Goal: Obtain resource: Download file/media

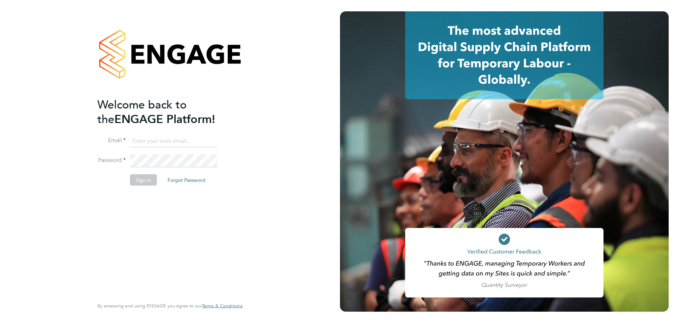
type input "[PERSON_NAME][EMAIL_ADDRESS][PERSON_NAME][PERSON_NAME][DOMAIN_NAME]"
click at [140, 174] on button "Sign In" at bounding box center [143, 179] width 27 height 11
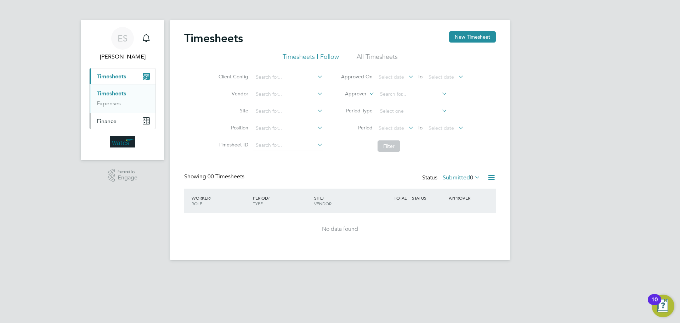
click at [129, 117] on button "Finance" at bounding box center [123, 121] width 66 height 16
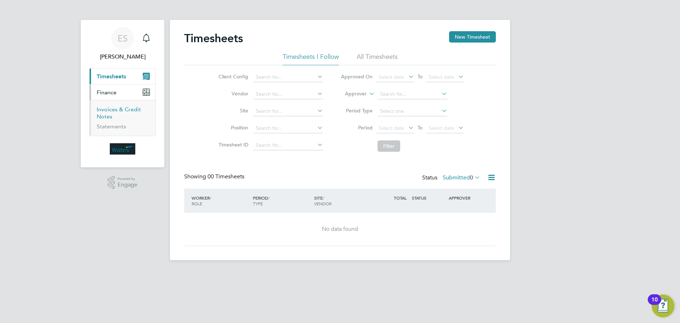
click at [108, 112] on link "Invoices & Credit Notes" at bounding box center [119, 113] width 44 height 14
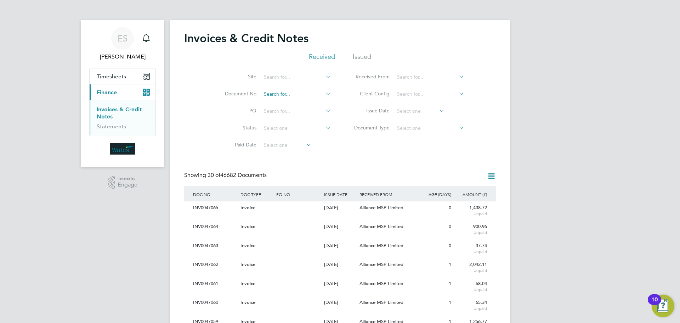
click at [268, 93] on input at bounding box center [297, 94] width 70 height 10
paste input "INV0047046"
type input "INV0047046"
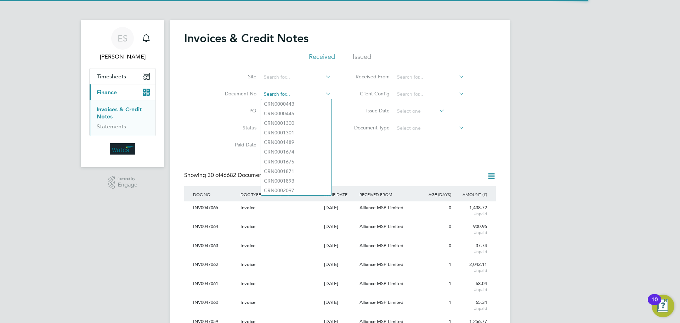
paste input "INV0047046"
type input "INV0047046"
paste input "INV0047046"
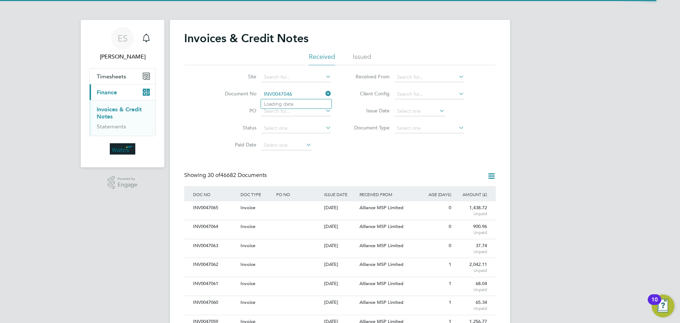
type input "INV0047046"
click at [278, 103] on li "Loading data" at bounding box center [296, 103] width 71 height 9
paste input "INV0047046"
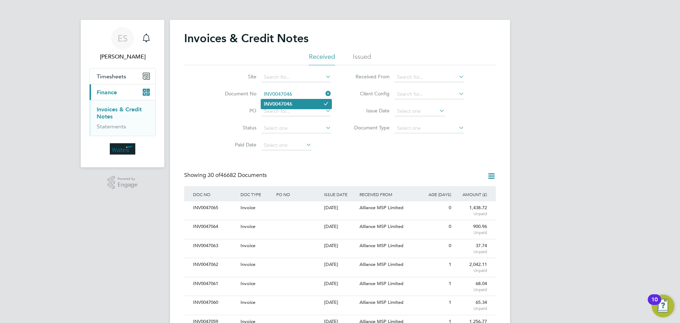
type input "INV0047046"
click at [271, 105] on b "INV0047046" at bounding box center [278, 104] width 28 height 6
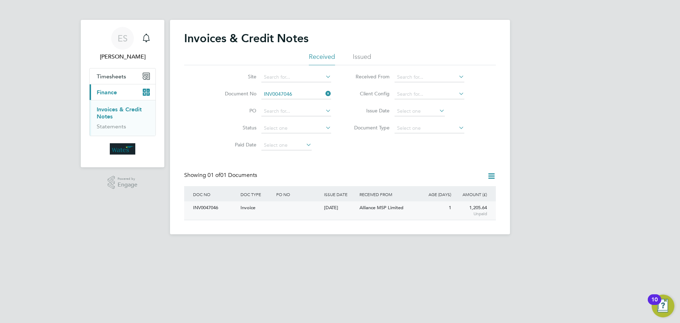
click at [213, 208] on div "INV0047046" at bounding box center [214, 207] width 47 height 13
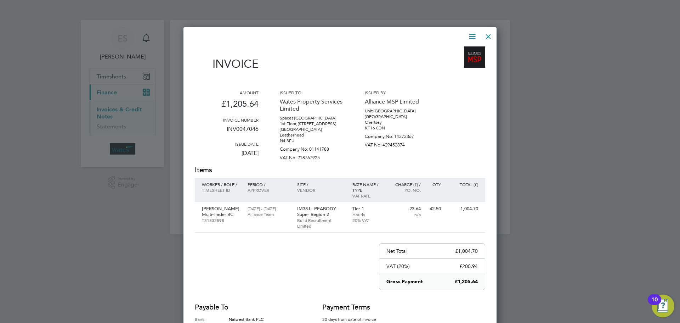
click at [475, 33] on icon at bounding box center [472, 36] width 9 height 9
click at [463, 51] on li "Download Invoice" at bounding box center [451, 53] width 49 height 10
click at [468, 36] on icon at bounding box center [472, 36] width 9 height 9
click at [445, 60] on li "View timesheet" at bounding box center [451, 63] width 49 height 10
click at [489, 36] on div at bounding box center [488, 34] width 13 height 13
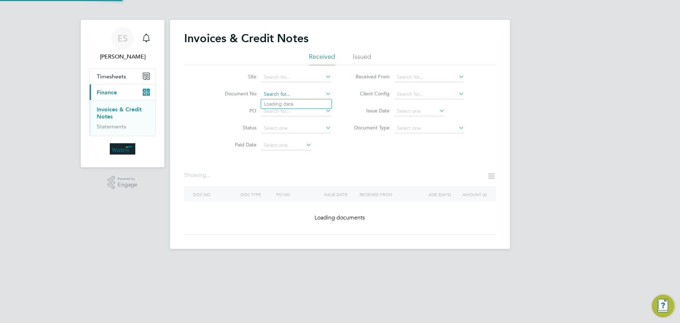
click at [287, 96] on input at bounding box center [297, 94] width 70 height 10
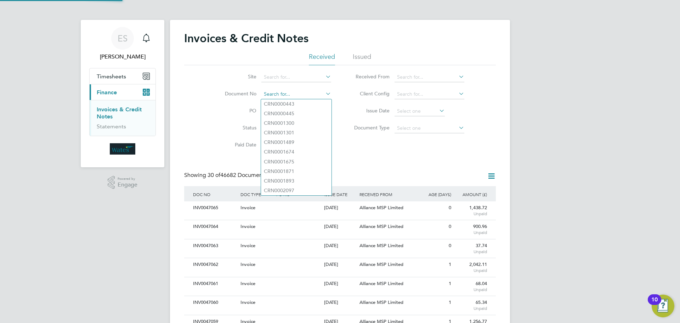
scroll to position [13, 48]
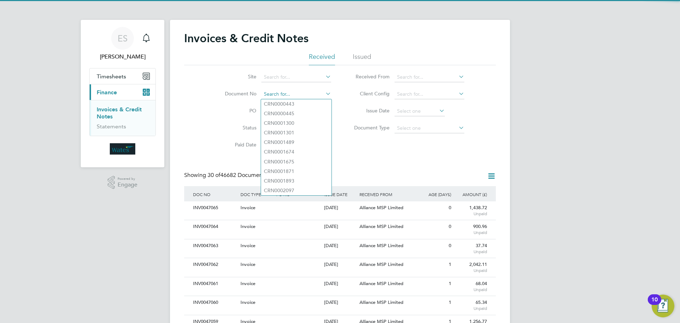
paste input "INV0047047"
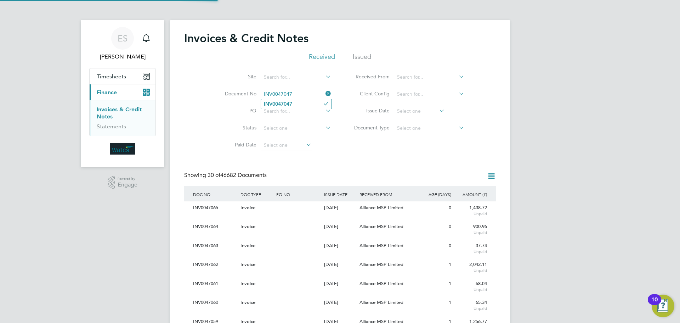
type input "INV0047047"
drag, startPoint x: 287, startPoint y: 103, endPoint x: 287, endPoint y: 116, distance: 12.4
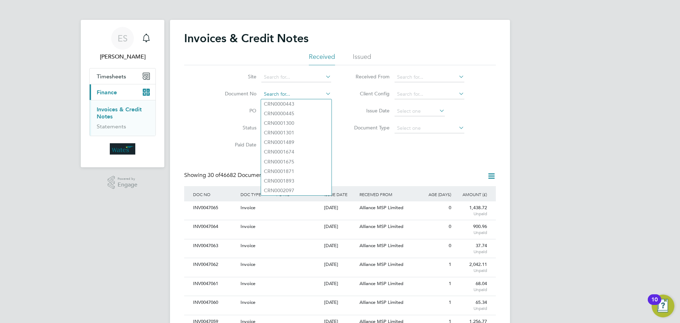
paste input "INV0047047"
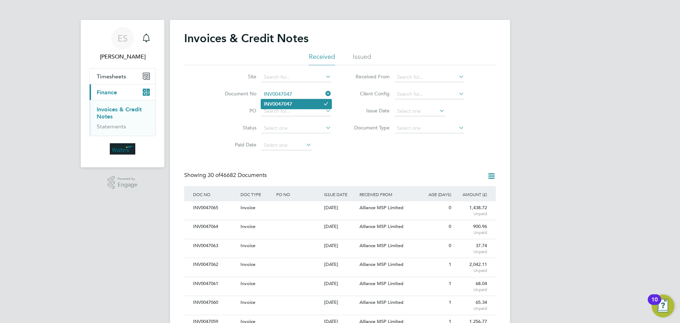
type input "INV0047047"
click at [294, 101] on li "INV0047047" at bounding box center [296, 104] width 71 height 10
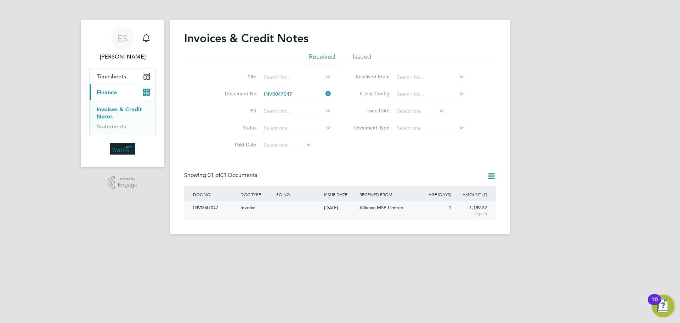
click at [207, 207] on div "INV0047047" at bounding box center [214, 207] width 47 height 13
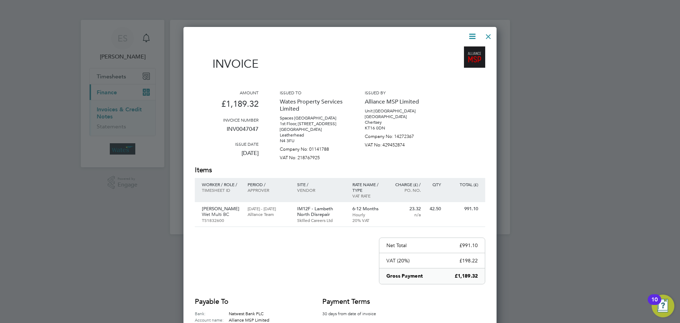
click at [473, 34] on icon at bounding box center [472, 36] width 9 height 9
click at [454, 50] on li "Download Invoice" at bounding box center [451, 53] width 49 height 10
click at [471, 32] on icon at bounding box center [472, 36] width 9 height 9
click at [446, 60] on li "View timesheet" at bounding box center [451, 63] width 49 height 10
click at [490, 33] on div at bounding box center [488, 34] width 13 height 13
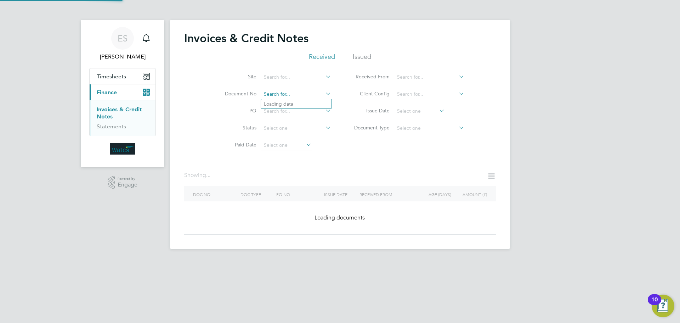
click at [304, 91] on input at bounding box center [297, 94] width 70 height 10
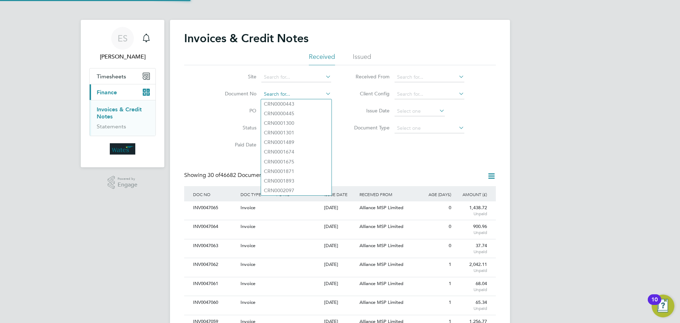
scroll to position [13, 48]
paste input "INV0047048"
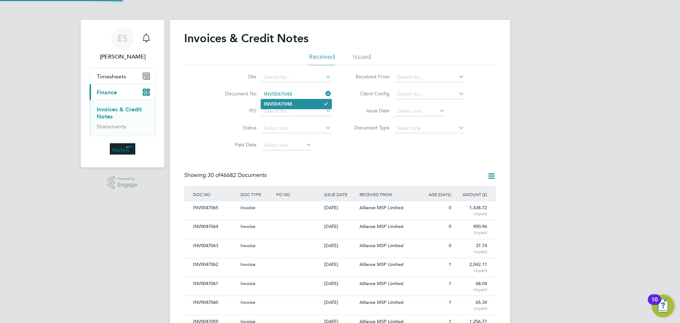
type input "INV0047048"
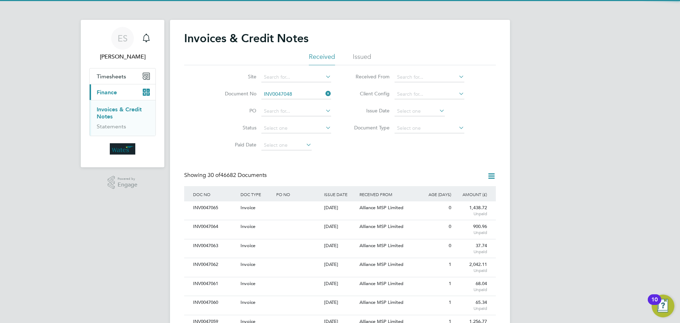
click at [298, 101] on li "INV0047048" at bounding box center [296, 104] width 71 height 10
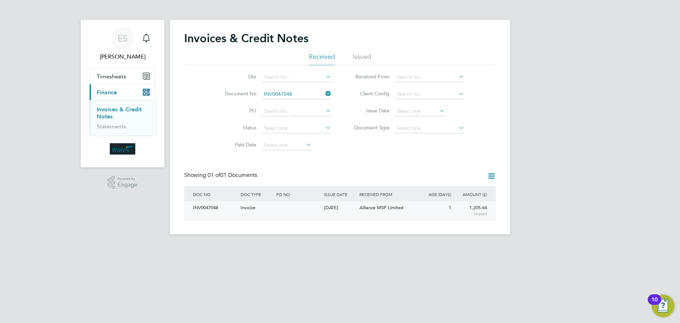
click at [213, 213] on div "INV0047048" at bounding box center [214, 207] width 47 height 13
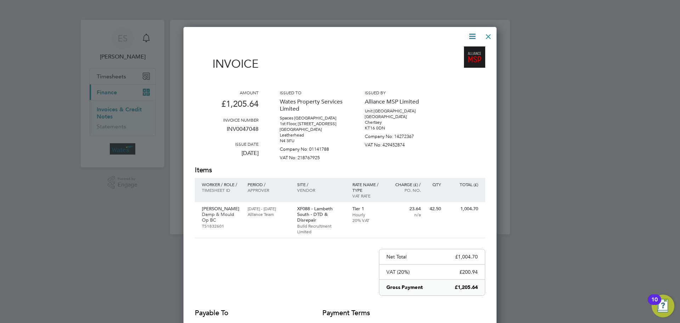
click at [470, 35] on icon at bounding box center [472, 36] width 9 height 9
click at [455, 51] on li "Download Invoice" at bounding box center [451, 53] width 49 height 10
drag, startPoint x: 470, startPoint y: 34, endPoint x: 466, endPoint y: 37, distance: 4.8
click at [470, 34] on icon at bounding box center [472, 36] width 9 height 9
click at [448, 62] on li "View timesheet" at bounding box center [451, 63] width 49 height 10
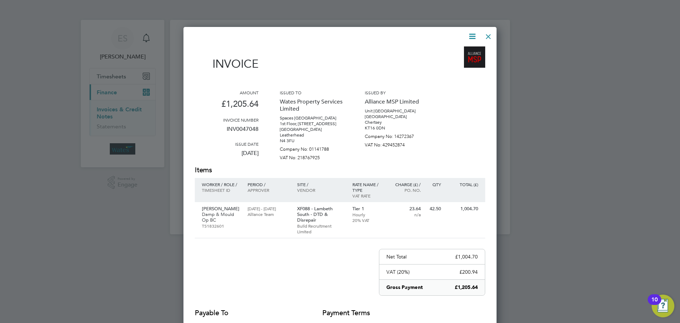
click at [486, 31] on div at bounding box center [488, 34] width 13 height 13
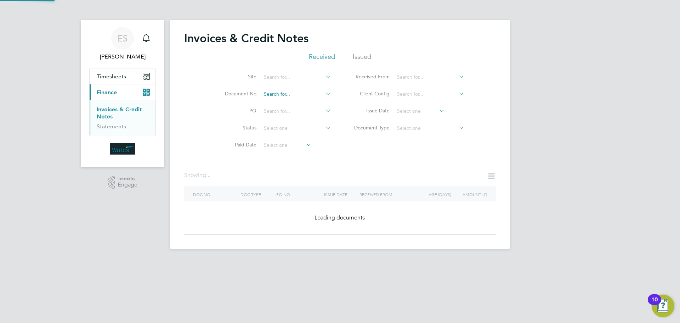
click at [304, 93] on input at bounding box center [297, 94] width 70 height 10
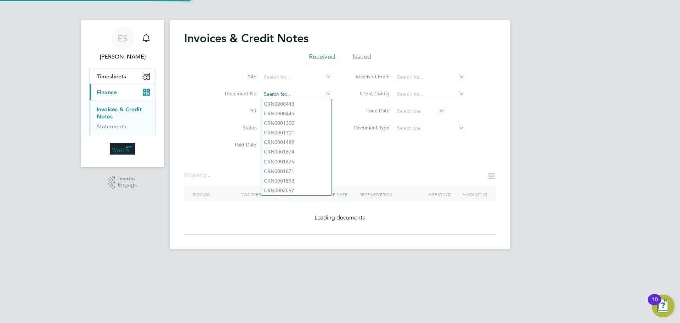
paste input "INV0047049"
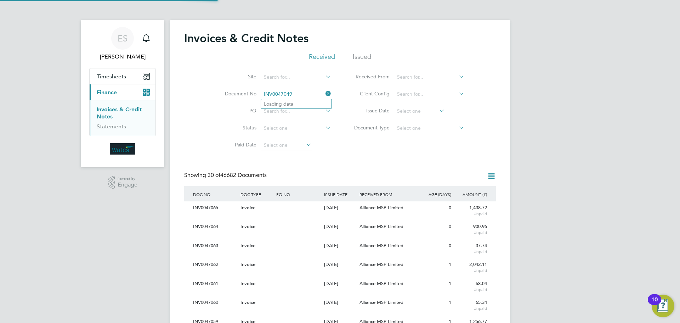
scroll to position [13, 48]
type input "INV0047049"
click at [302, 103] on li "INV0047049" at bounding box center [296, 104] width 71 height 10
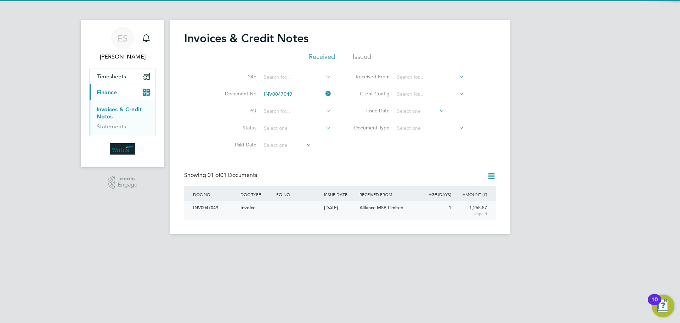
click at [202, 209] on div "INV0047049" at bounding box center [214, 207] width 47 height 13
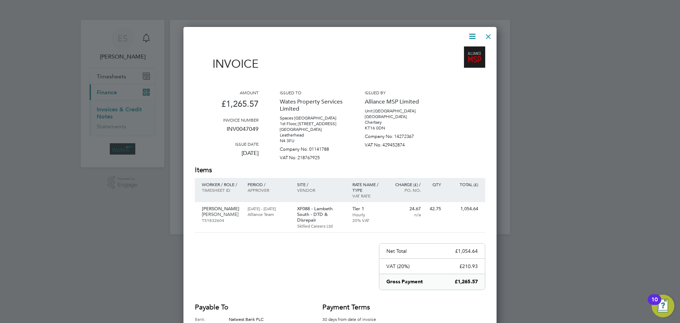
click at [473, 34] on icon at bounding box center [472, 36] width 9 height 9
click at [460, 52] on li "Download Invoice" at bounding box center [451, 53] width 49 height 10
click at [471, 35] on icon at bounding box center [472, 36] width 9 height 9
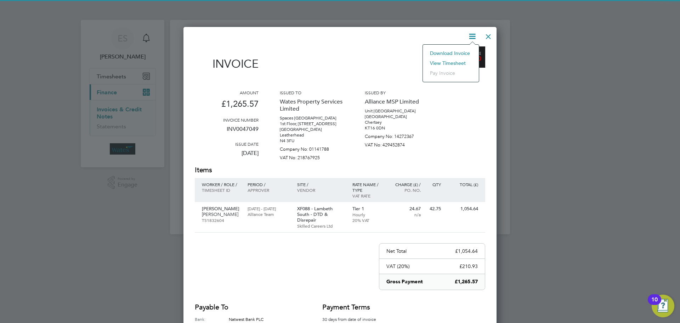
click at [448, 62] on li "View timesheet" at bounding box center [451, 63] width 49 height 10
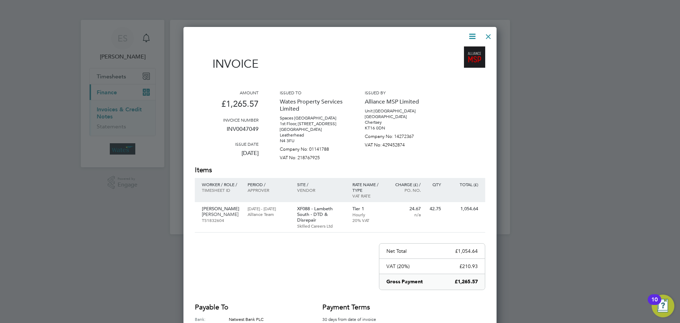
click at [484, 37] on div at bounding box center [488, 34] width 13 height 13
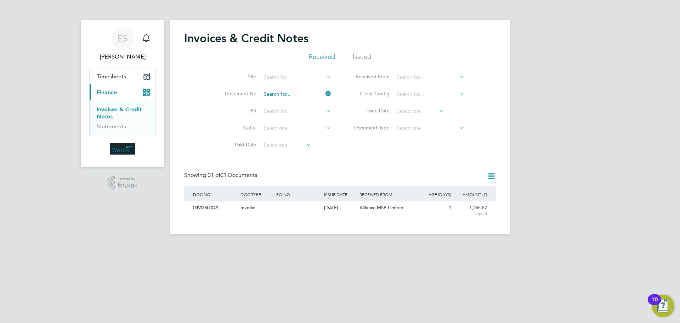
click at [301, 91] on input at bounding box center [297, 94] width 70 height 10
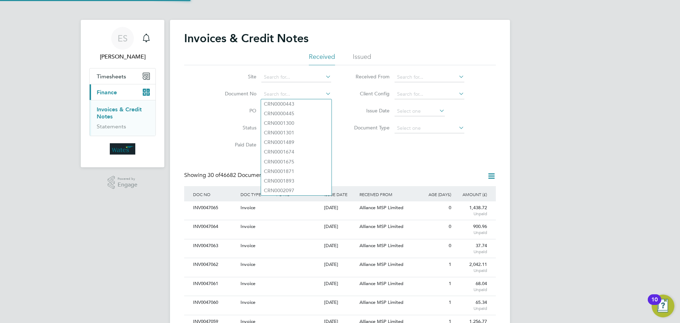
scroll to position [13, 48]
drag, startPoint x: 284, startPoint y: 88, endPoint x: 269, endPoint y: 94, distance: 16.4
paste input "INV0047050"
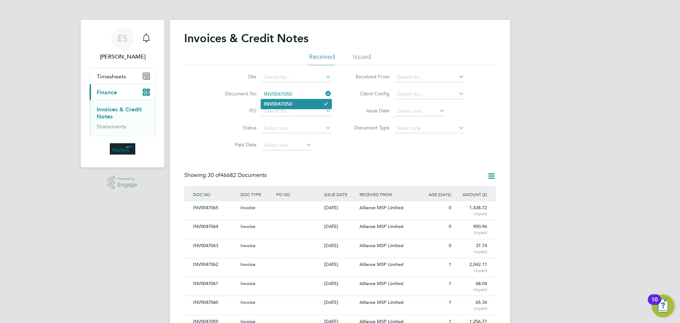
type input "INV0047050"
click at [302, 101] on li "INV0047050" at bounding box center [296, 104] width 71 height 10
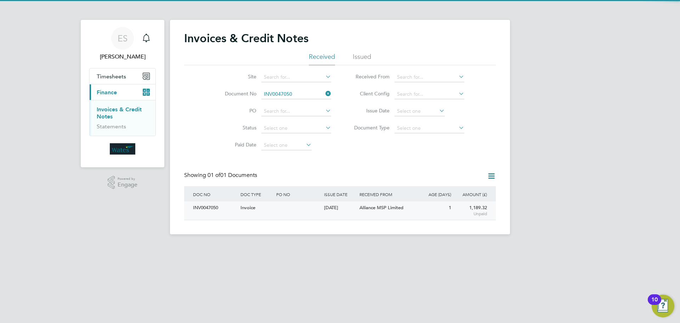
click at [204, 214] on div "INV0047050" at bounding box center [214, 207] width 47 height 13
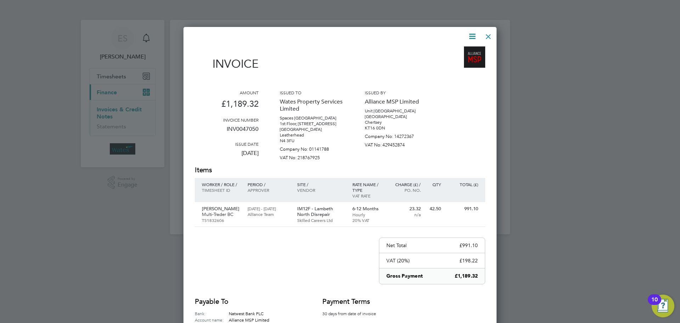
click at [469, 35] on icon at bounding box center [472, 36] width 9 height 9
click at [441, 51] on li "Download Invoice" at bounding box center [451, 53] width 49 height 10
drag, startPoint x: 469, startPoint y: 35, endPoint x: 467, endPoint y: 38, distance: 3.6
click at [469, 35] on icon at bounding box center [472, 36] width 9 height 9
click at [451, 61] on li "View timesheet" at bounding box center [451, 63] width 49 height 10
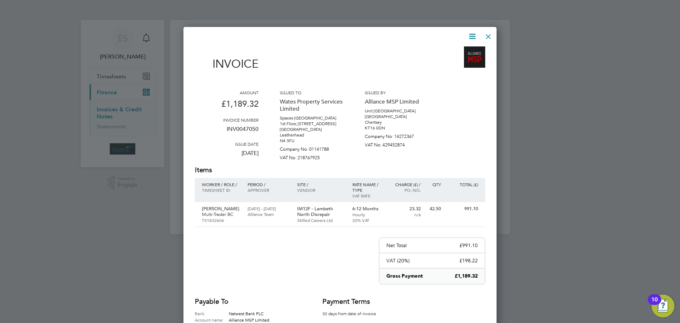
click at [488, 34] on div at bounding box center [488, 34] width 13 height 13
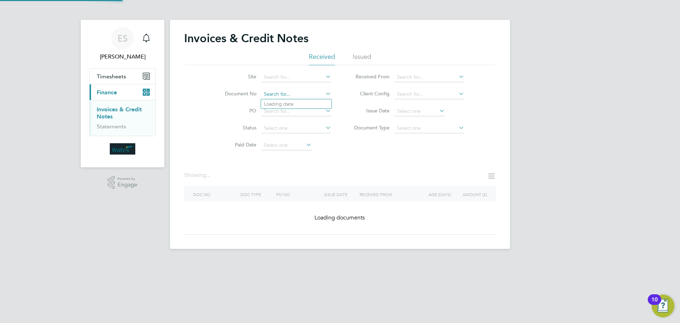
click at [324, 90] on input at bounding box center [297, 94] width 70 height 10
paste input "INV0047051"
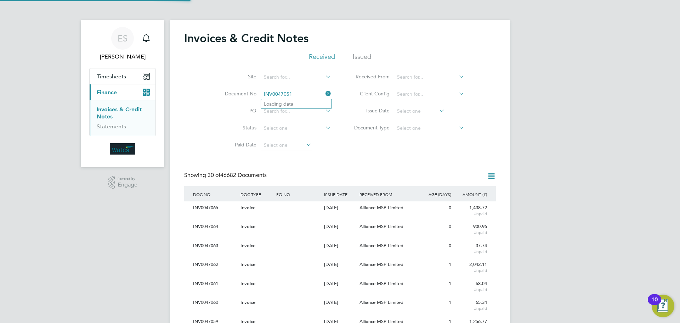
scroll to position [13, 48]
type input "INV0047051"
click at [298, 106] on li "INV0047051" at bounding box center [296, 104] width 71 height 10
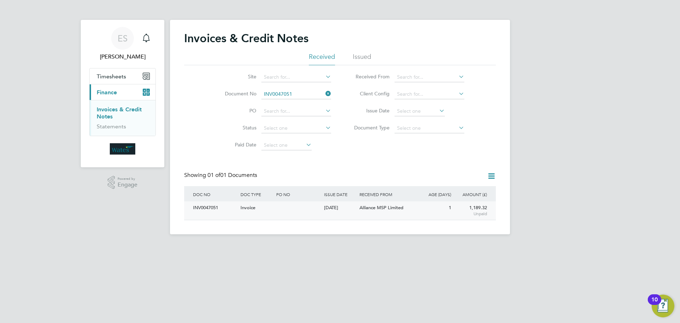
click at [196, 206] on div "INV0047051" at bounding box center [214, 207] width 47 height 13
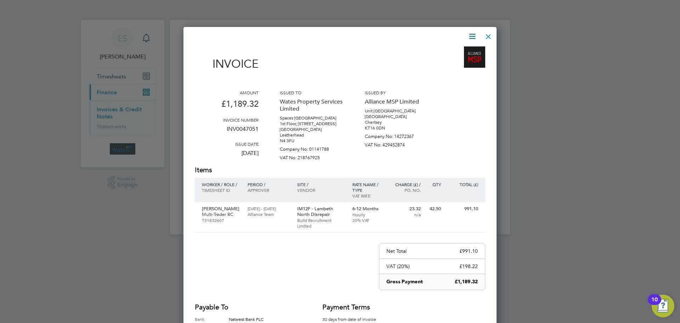
click at [470, 35] on icon at bounding box center [472, 36] width 9 height 9
click at [459, 50] on li "Download Invoice" at bounding box center [451, 53] width 49 height 10
click at [471, 37] on icon at bounding box center [472, 36] width 9 height 9
click at [452, 61] on li "View timesheet" at bounding box center [451, 63] width 49 height 10
click at [489, 33] on div at bounding box center [488, 34] width 13 height 13
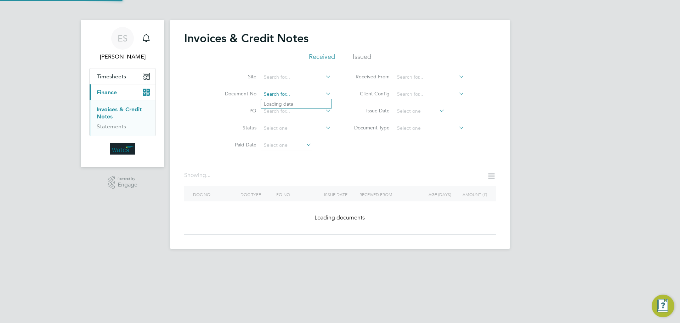
click at [292, 90] on input at bounding box center [297, 94] width 70 height 10
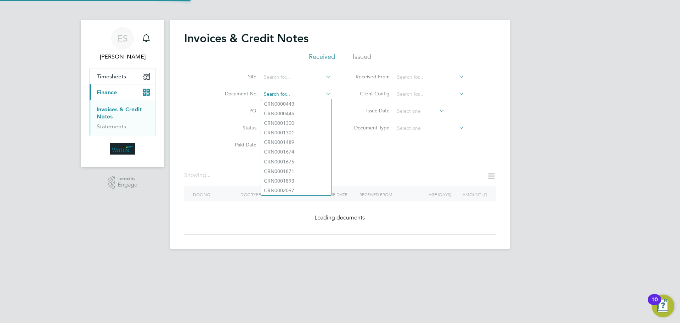
paste input "INV0047052"
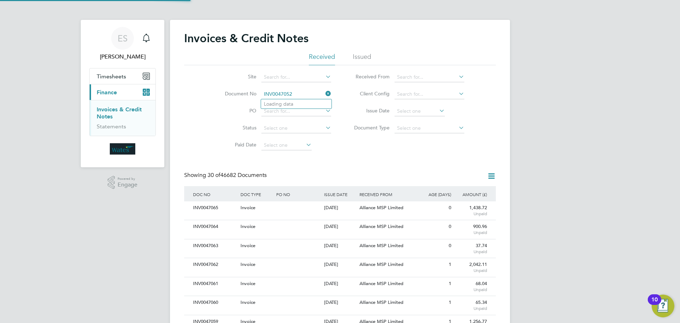
scroll to position [13, 60]
type input "INV0047052"
click at [309, 106] on li "INV0047052" at bounding box center [296, 104] width 71 height 10
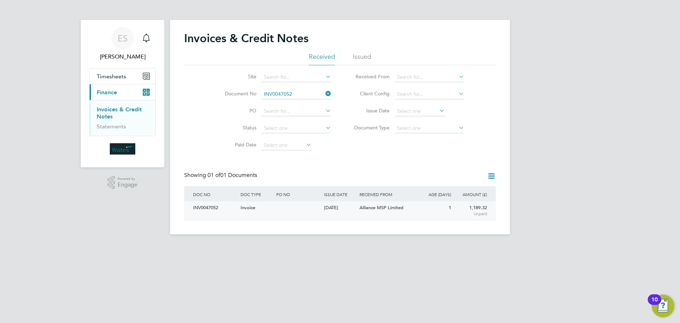
click at [212, 207] on div "INV0047052" at bounding box center [214, 207] width 47 height 13
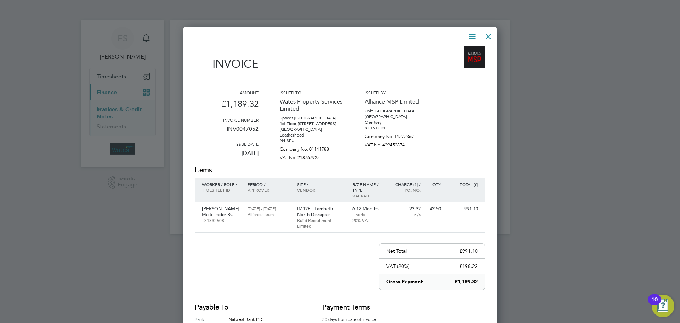
click at [471, 36] on icon at bounding box center [472, 36] width 9 height 9
click at [449, 50] on li "Download Invoice" at bounding box center [451, 53] width 49 height 10
click at [471, 34] on icon at bounding box center [472, 36] width 9 height 9
click at [454, 60] on li "View timesheet" at bounding box center [451, 63] width 49 height 10
click at [482, 35] on div at bounding box center [488, 34] width 13 height 13
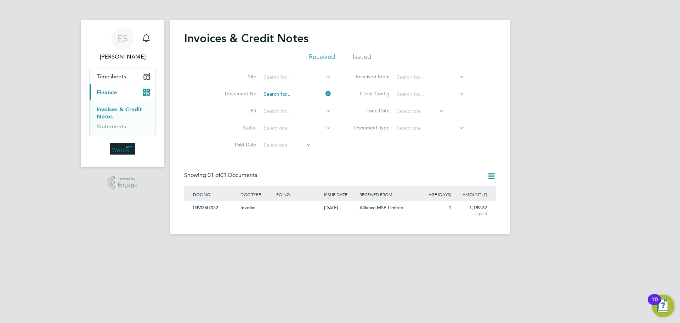
click at [294, 93] on input at bounding box center [297, 94] width 70 height 10
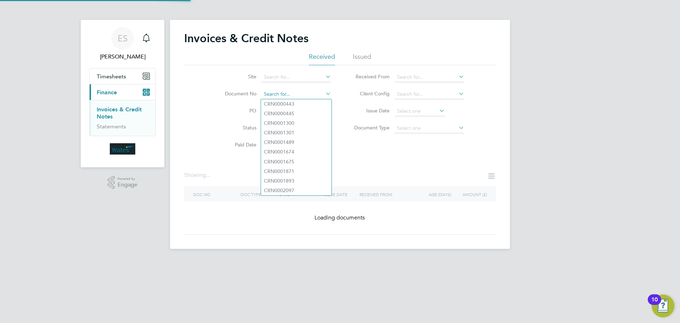
paste input "INV0047053"
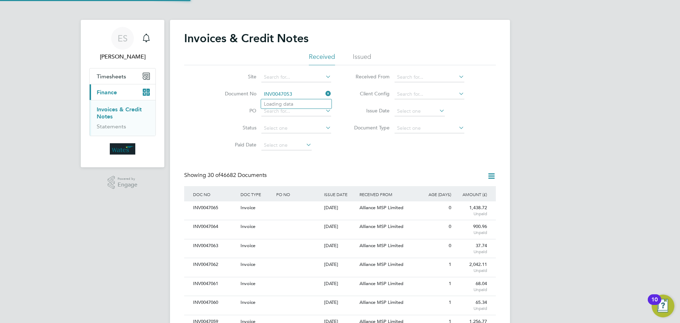
scroll to position [13, 48]
type input "INV0047053"
click at [295, 103] on li "INV0047053" at bounding box center [296, 104] width 71 height 10
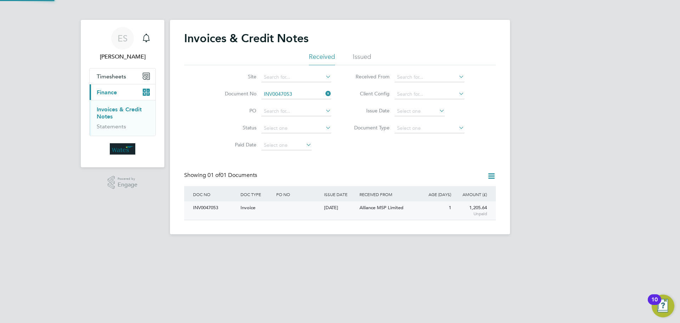
click at [210, 212] on div "INV0047053" at bounding box center [214, 207] width 47 height 13
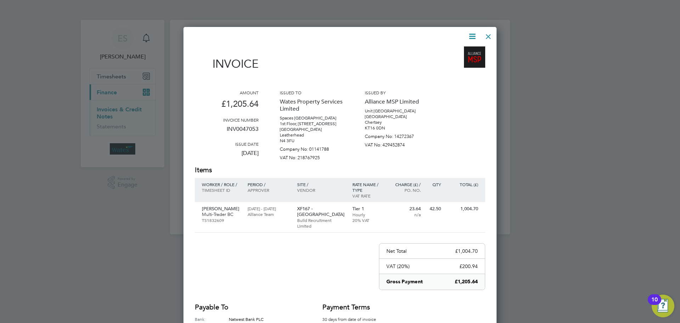
click at [474, 35] on icon at bounding box center [472, 36] width 9 height 9
click at [461, 51] on li "Download Invoice" at bounding box center [451, 53] width 49 height 10
click at [475, 34] on icon at bounding box center [472, 36] width 9 height 9
click at [455, 60] on li "View timesheet" at bounding box center [451, 63] width 49 height 10
click at [491, 34] on div at bounding box center [488, 34] width 13 height 13
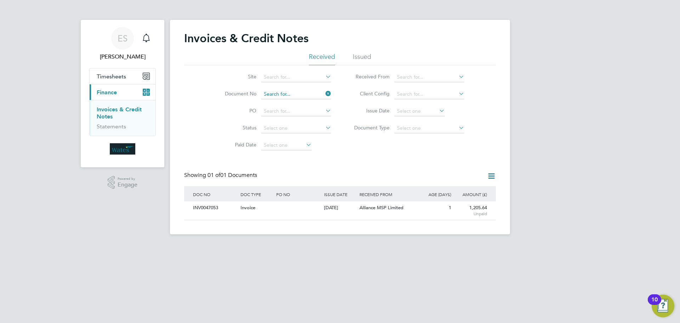
drag, startPoint x: 294, startPoint y: 90, endPoint x: 295, endPoint y: 94, distance: 3.8
click at [295, 93] on input at bounding box center [297, 94] width 70 height 10
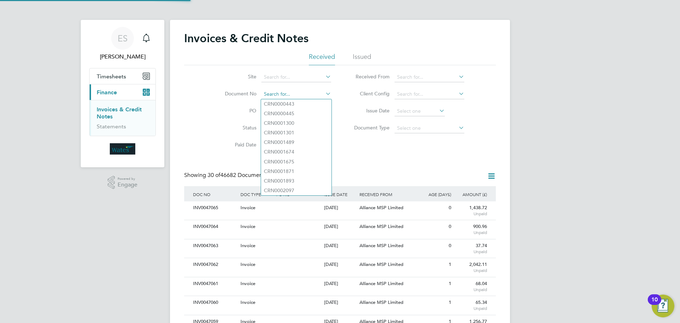
scroll to position [13, 60]
paste input "INV0047054"
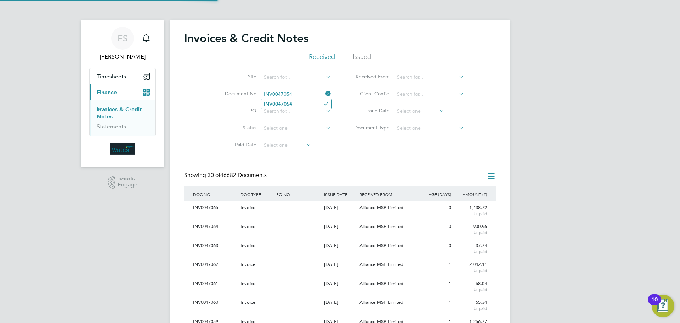
type input "INV0047054"
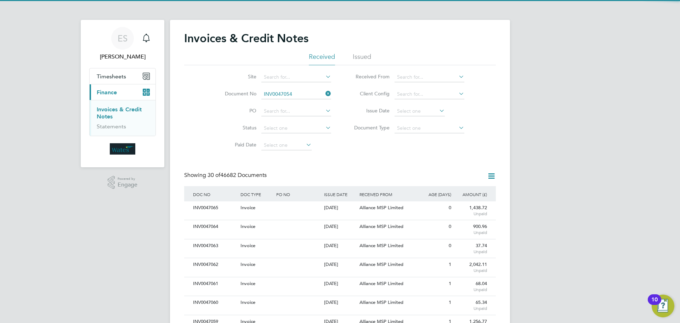
click at [292, 103] on b "INV0047054" at bounding box center [278, 104] width 28 height 6
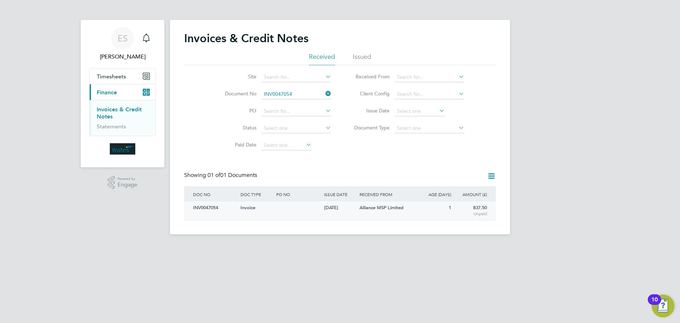
click at [216, 209] on div "INV0047054" at bounding box center [214, 207] width 47 height 13
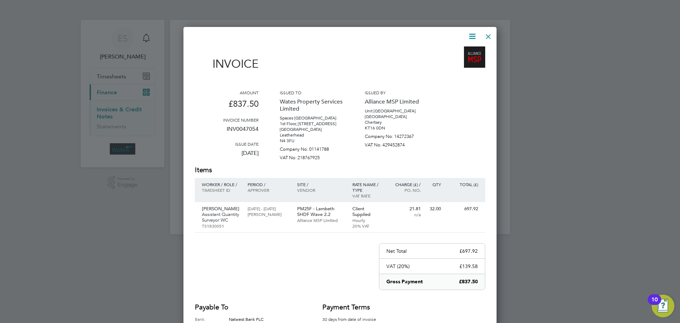
click at [473, 35] on icon at bounding box center [472, 36] width 9 height 9
click at [456, 50] on li "Download Invoice" at bounding box center [451, 53] width 49 height 10
click at [472, 34] on icon at bounding box center [472, 36] width 9 height 9
click at [457, 61] on li "View timesheet" at bounding box center [451, 63] width 49 height 10
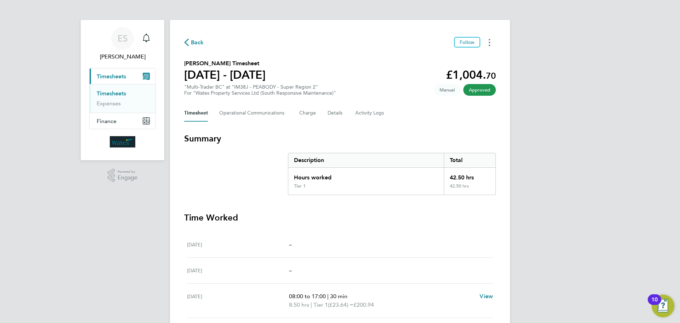
click at [489, 39] on icon "Timesheets Menu" at bounding box center [489, 42] width 1 height 7
drag, startPoint x: 468, startPoint y: 57, endPoint x: 440, endPoint y: 77, distance: 35.0
click at [468, 57] on link "Download timesheet" at bounding box center [453, 58] width 85 height 14
drag, startPoint x: 489, startPoint y: 44, endPoint x: 485, endPoint y: 47, distance: 5.1
click at [489, 44] on icon "Timesheets Menu" at bounding box center [489, 42] width 1 height 7
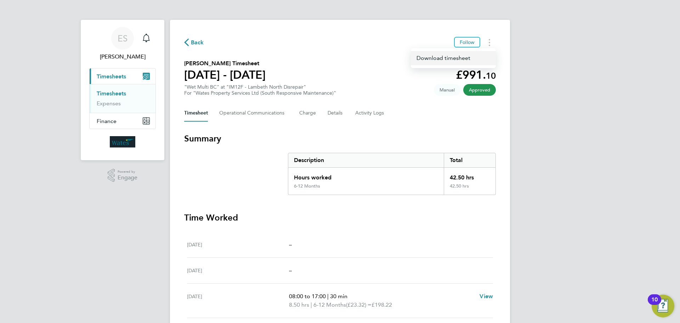
click at [466, 57] on link "Download timesheet" at bounding box center [453, 58] width 85 height 14
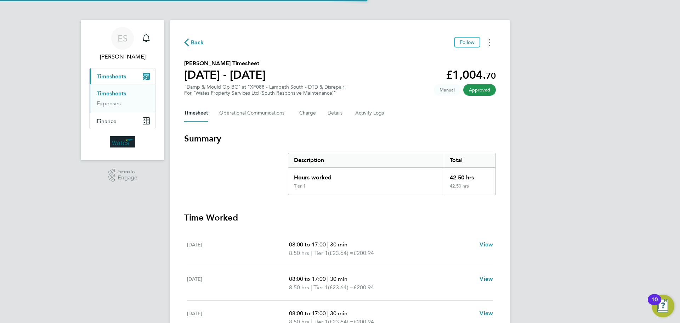
click at [488, 43] on button "Timesheets Menu" at bounding box center [489, 42] width 13 height 11
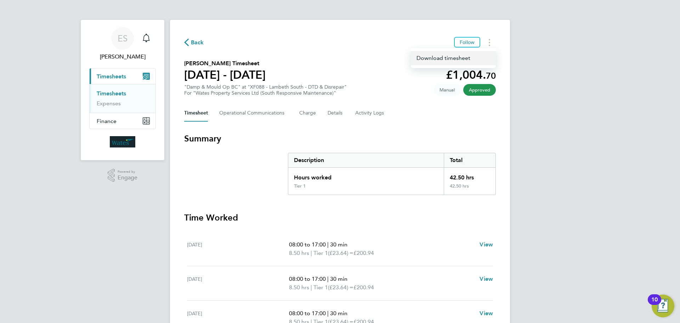
click at [468, 60] on link "Download timesheet" at bounding box center [453, 58] width 85 height 14
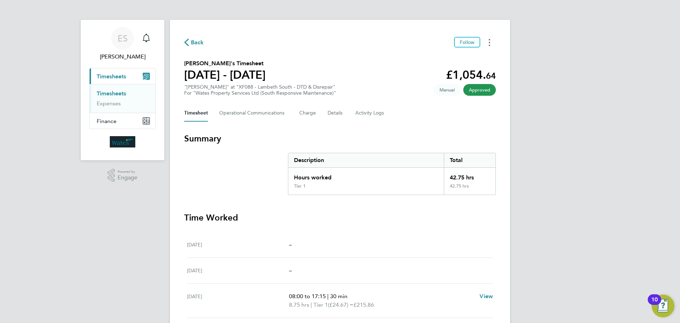
click at [485, 42] on button "Timesheets Menu" at bounding box center [489, 42] width 13 height 11
click at [467, 55] on link "Download timesheet" at bounding box center [453, 58] width 85 height 14
click at [492, 40] on button "Timesheets Menu" at bounding box center [489, 42] width 13 height 11
click at [444, 57] on link "Download timesheet" at bounding box center [453, 58] width 85 height 14
click at [493, 42] on button "Timesheets Menu" at bounding box center [489, 42] width 13 height 11
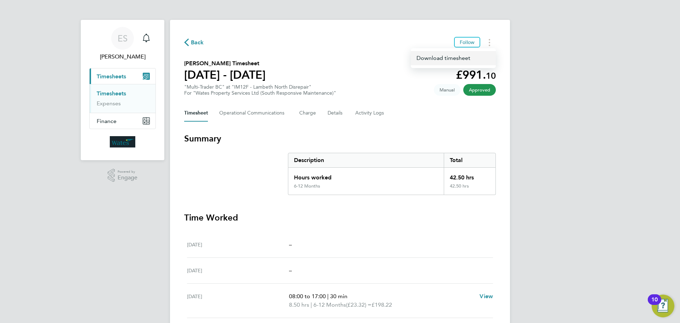
click at [467, 56] on link "Download timesheet" at bounding box center [453, 58] width 85 height 14
click at [492, 42] on button "Timesheets Menu" at bounding box center [489, 42] width 13 height 11
click at [471, 58] on link "Download timesheet" at bounding box center [453, 58] width 85 height 14
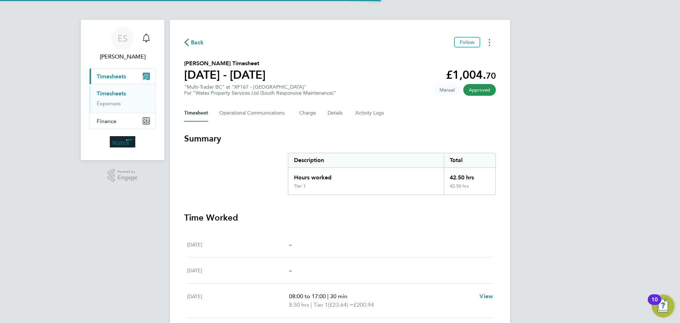
click at [489, 46] on button "Timesheets Menu" at bounding box center [489, 42] width 13 height 11
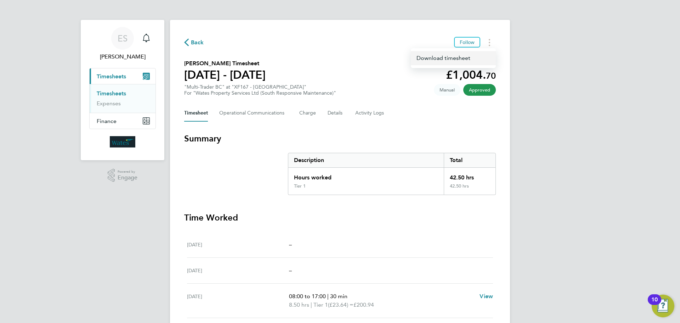
click at [473, 60] on link "Download timesheet" at bounding box center [453, 58] width 85 height 14
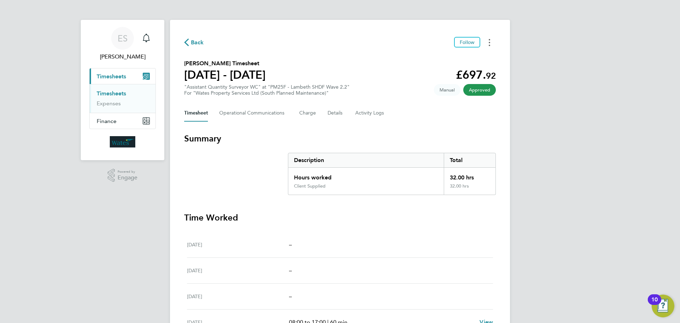
click at [486, 44] on button "Timesheets Menu" at bounding box center [489, 42] width 13 height 11
click at [463, 57] on link "Download timesheet" at bounding box center [453, 58] width 85 height 14
